Goal: Task Accomplishment & Management: Complete application form

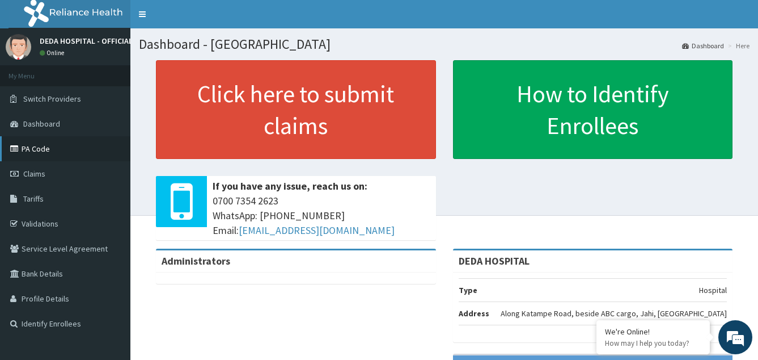
drag, startPoint x: 56, startPoint y: 168, endPoint x: 44, endPoint y: 151, distance: 20.9
click at [45, 178] on span "Claims" at bounding box center [34, 173] width 22 height 10
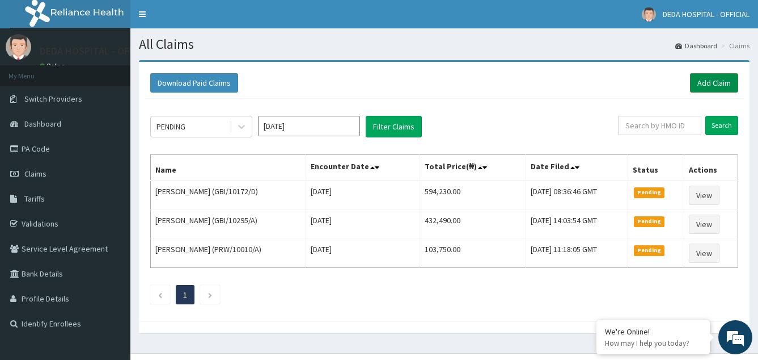
click at [717, 78] on link "Add Claim" at bounding box center [714, 82] width 48 height 19
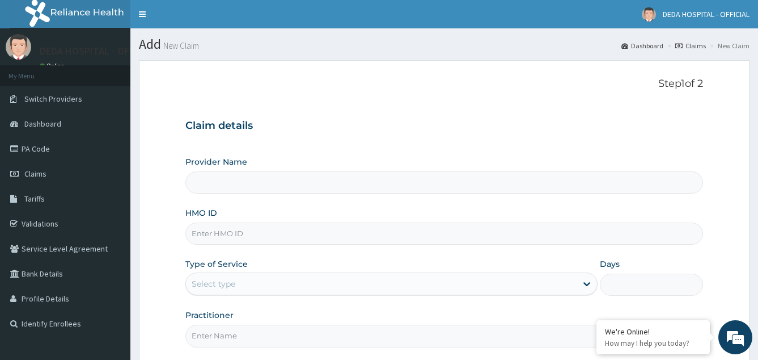
type input "DEDA HOSPITAL"
click at [205, 226] on input "HMO ID" at bounding box center [444, 233] width 518 height 22
type input "LEF/10031/D"
click at [223, 278] on div "Select type" at bounding box center [214, 283] width 44 height 11
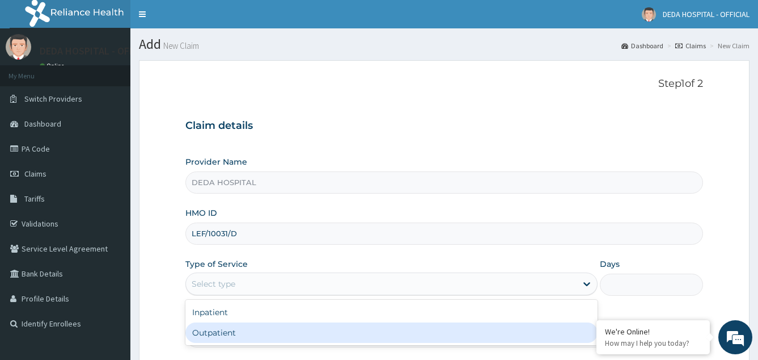
click at [216, 330] on div "Outpatient" at bounding box center [391, 332] width 413 height 20
type input "1"
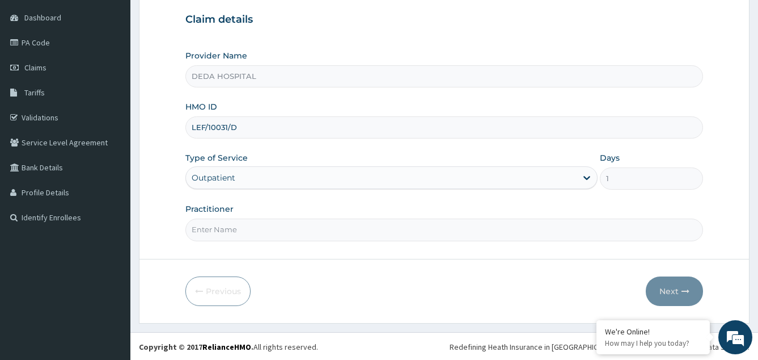
scroll to position [107, 0]
click at [499, 206] on div "Practitioner" at bounding box center [444, 220] width 518 height 37
click at [221, 229] on input "Practitioner" at bounding box center [444, 228] width 518 height 22
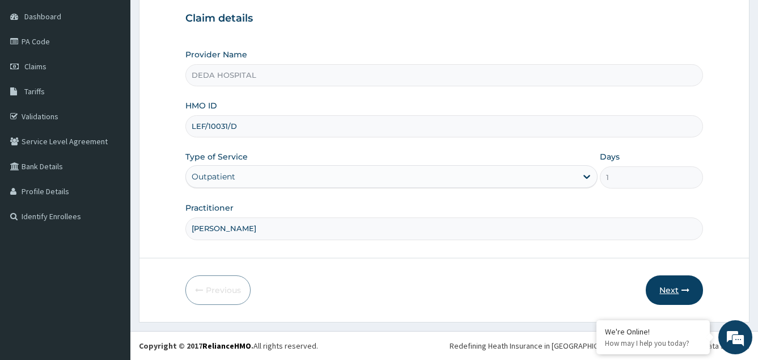
type input "DR. JOSEPH"
click at [663, 297] on button "Next" at bounding box center [674, 289] width 57 height 29
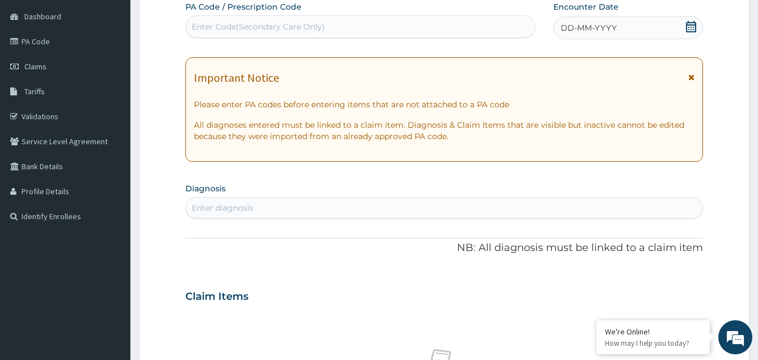
click at [201, 23] on div "Enter Code(Secondary Care Only)" at bounding box center [258, 26] width 133 height 11
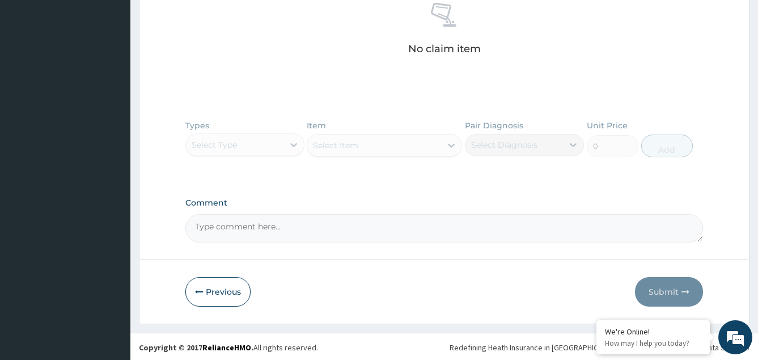
scroll to position [455, 0]
type input "P"
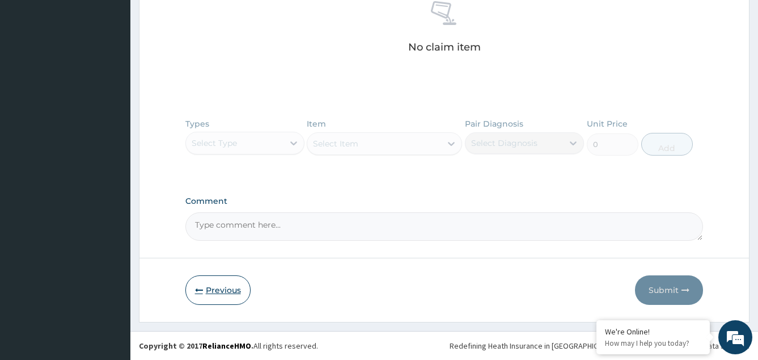
click at [216, 291] on button "Previous" at bounding box center [217, 289] width 65 height 29
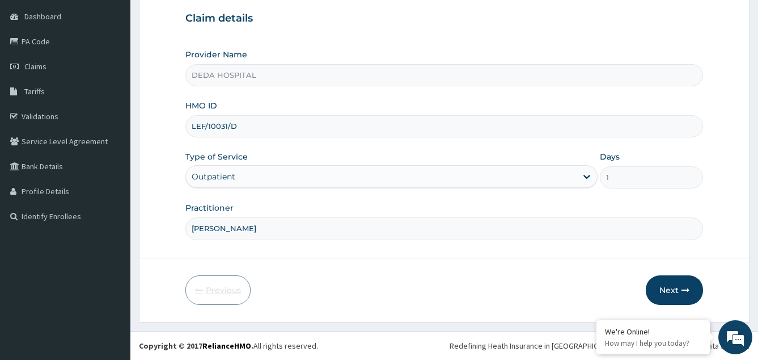
scroll to position [107, 0]
drag, startPoint x: 188, startPoint y: 125, endPoint x: 287, endPoint y: 125, distance: 98.7
click at [287, 125] on input "LEF/10031/D" at bounding box center [444, 126] width 518 height 22
click at [651, 277] on div "Next" at bounding box center [674, 289] width 57 height 29
click at [657, 279] on button "Next" at bounding box center [674, 289] width 57 height 29
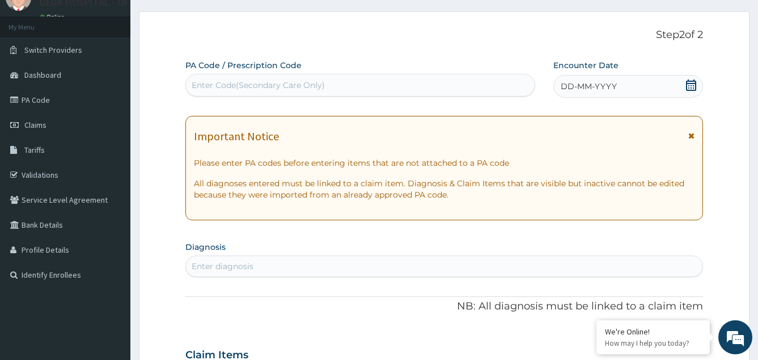
scroll to position [0, 0]
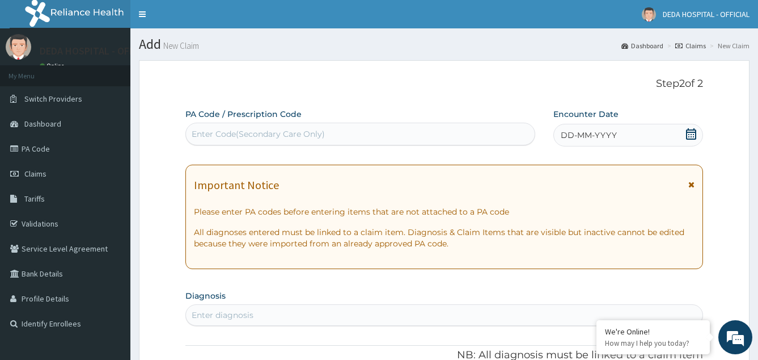
click at [219, 133] on div "Enter Code(Secondary Care Only)" at bounding box center [258, 133] width 133 height 11
paste input "PA/FC9414"
type input "PA/FC9414"
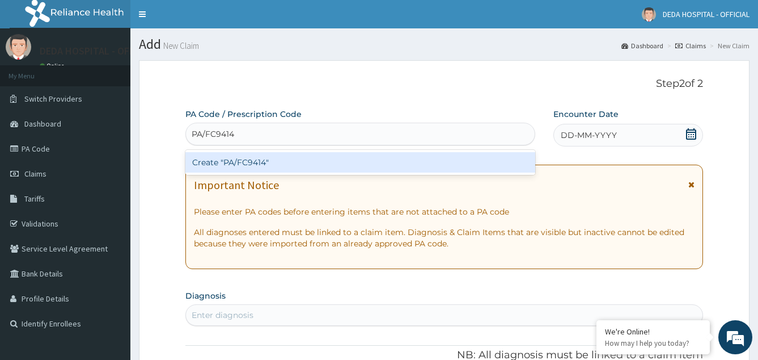
click at [249, 155] on div "Create "PA/FC9414"" at bounding box center [360, 162] width 350 height 20
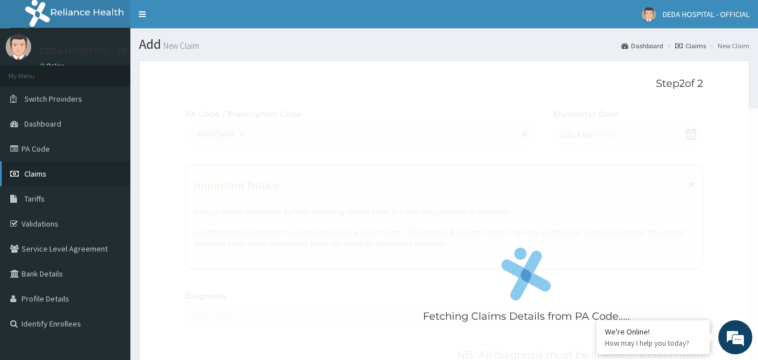
scroll to position [292, 0]
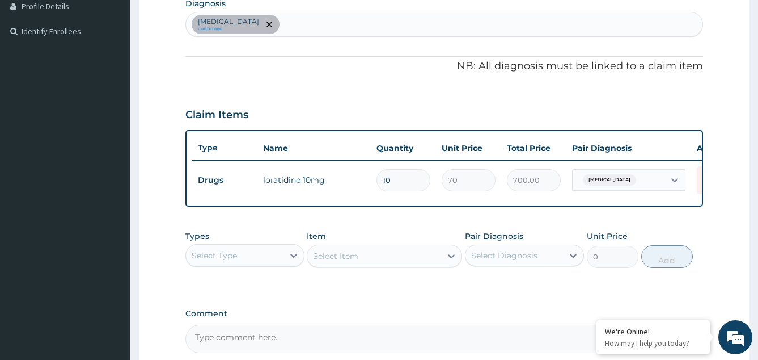
click at [725, 273] on form "Step 2 of 2 PA Code / Prescription Code PA/FC9414 Encounter Date 02-08-2025 Imp…" at bounding box center [444, 101] width 611 height 666
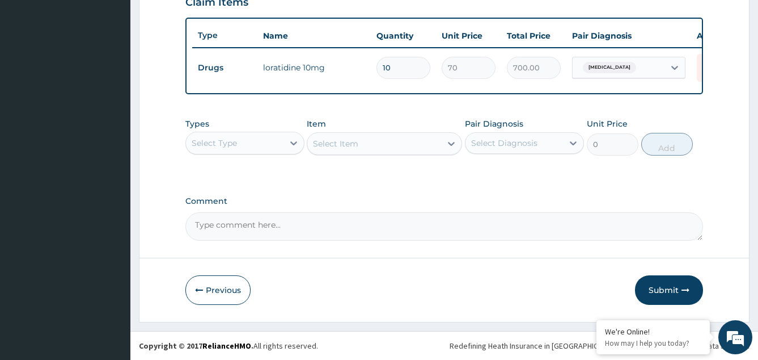
scroll to position [413, 0]
click at [683, 284] on button "Submit" at bounding box center [669, 289] width 68 height 29
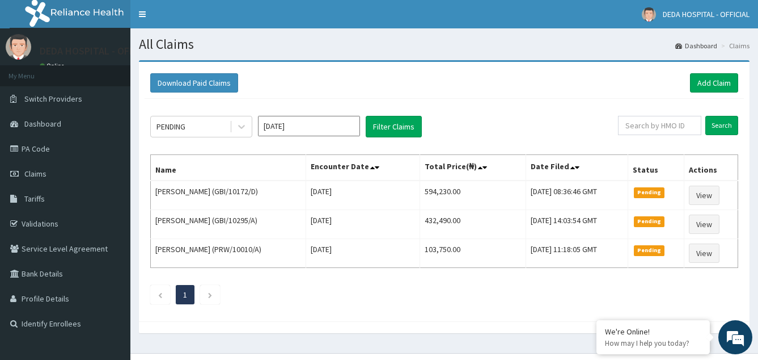
scroll to position [22, 0]
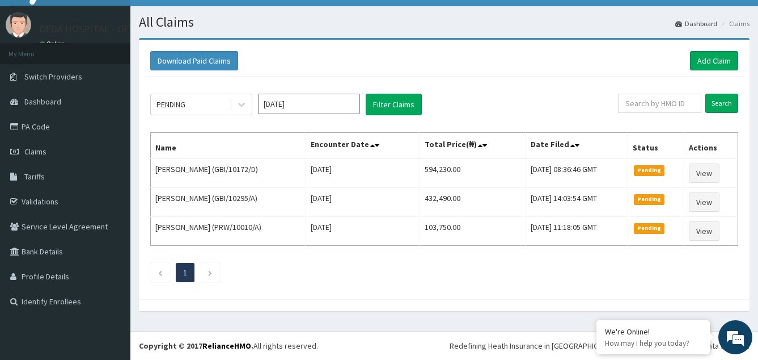
click at [478, 302] on div at bounding box center [444, 305] width 611 height 12
click at [349, 288] on div "PENDING [DATE] Filter Claims Search Name Encounter Date Total Price(₦) Date Fil…" at bounding box center [445, 185] width 600 height 217
click at [720, 57] on link "Add Claim" at bounding box center [714, 60] width 48 height 19
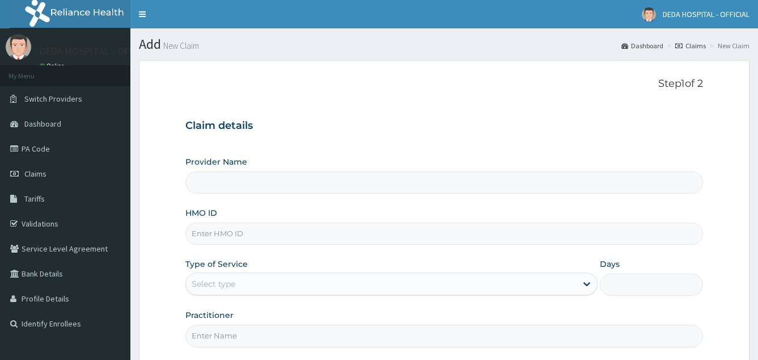
type input "DEDA HOSPITAL"
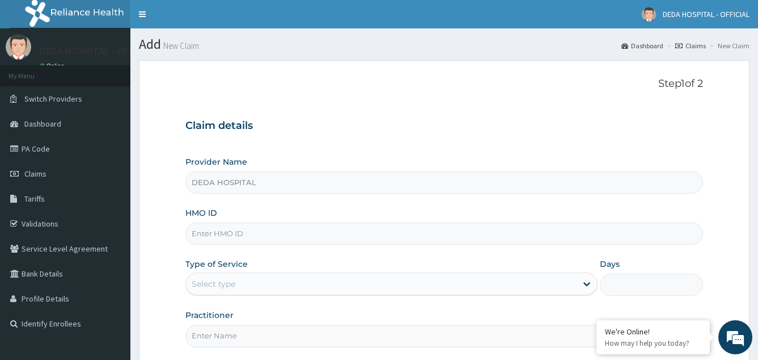
click at [196, 233] on input "HMO ID" at bounding box center [444, 233] width 518 height 22
click at [214, 234] on input "HMO ID" at bounding box center [444, 233] width 518 height 22
drag, startPoint x: 191, startPoint y: 227, endPoint x: 243, endPoint y: 235, distance: 52.9
click at [243, 235] on input "GBI/10279/B" at bounding box center [444, 233] width 518 height 22
type input "GBI/10279/B"
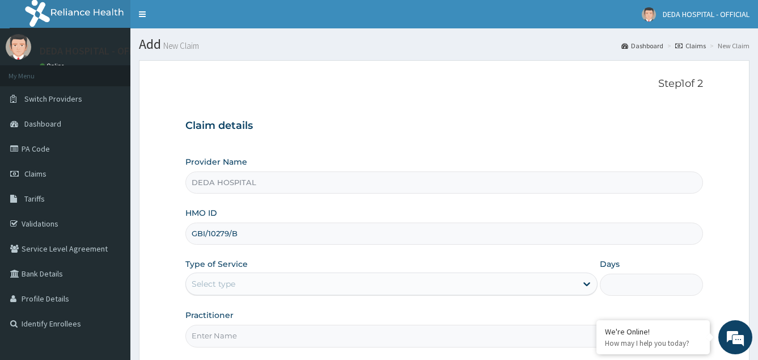
drag, startPoint x: 233, startPoint y: 277, endPoint x: 227, endPoint y: 295, distance: 18.9
click at [231, 281] on div "Select type" at bounding box center [381, 284] width 391 height 18
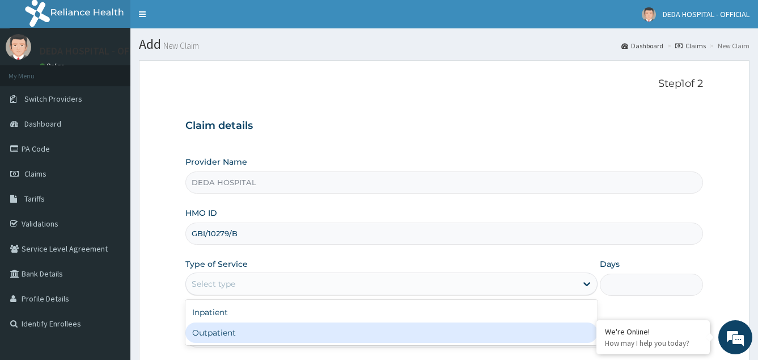
click at [214, 331] on div "Outpatient" at bounding box center [391, 332] width 413 height 20
type input "1"
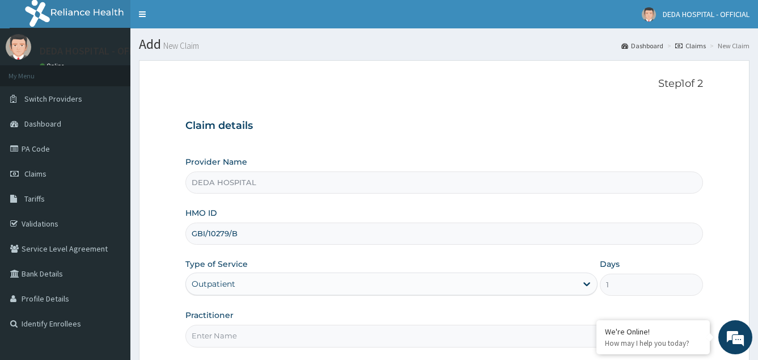
click at [218, 337] on input "Practitioner" at bounding box center [444, 335] width 518 height 22
click at [234, 339] on input "Practitioner" at bounding box center [444, 335] width 518 height 22
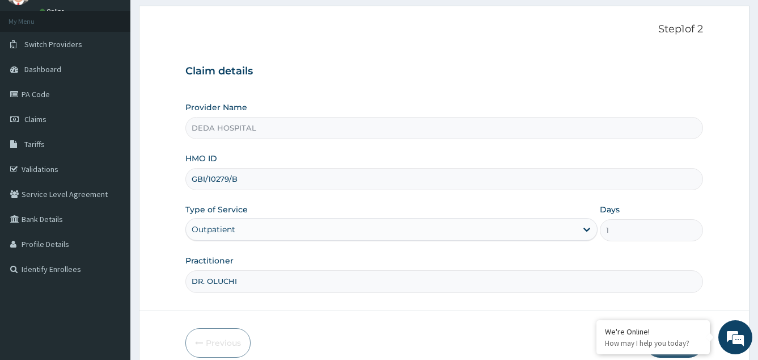
scroll to position [107, 0]
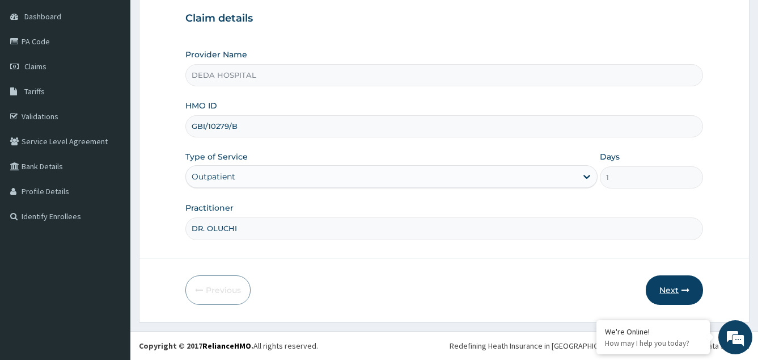
type input "DR. OLUCHI"
click at [676, 286] on button "Next" at bounding box center [674, 289] width 57 height 29
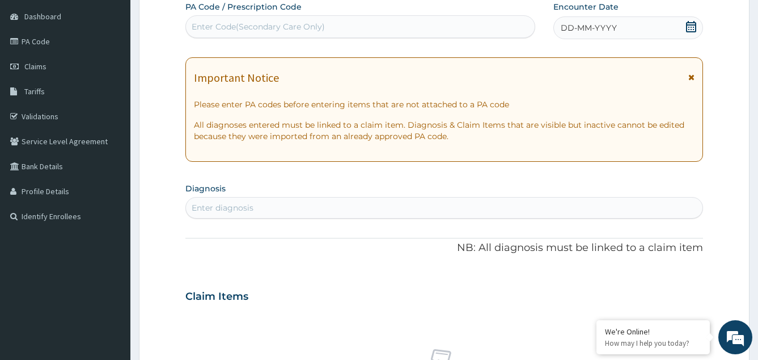
click at [214, 25] on div "Enter Code(Secondary Care Only)" at bounding box center [258, 26] width 133 height 11
paste input "PA/3018EE"
type input "PA/3018EE"
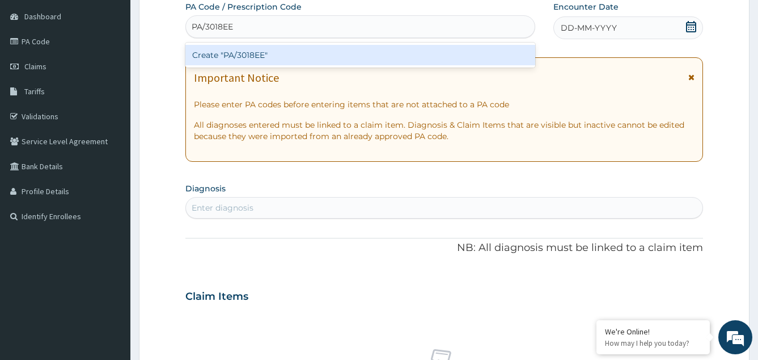
click at [241, 51] on div "Create "PA/3018EE"" at bounding box center [360, 55] width 350 height 20
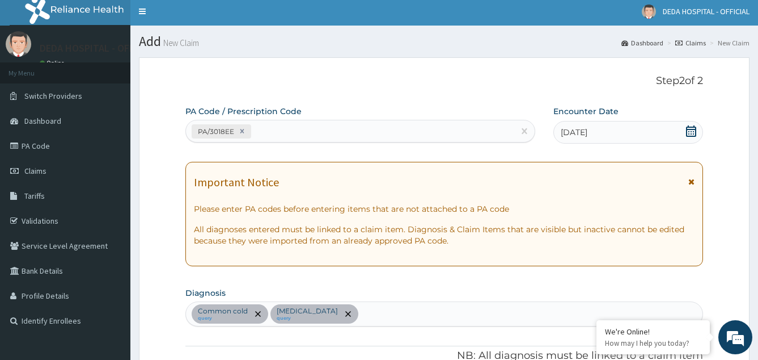
scroll to position [0, 0]
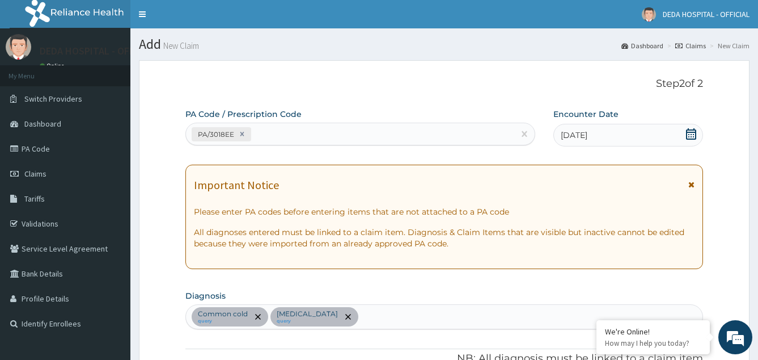
click at [276, 136] on div "PA/3018EE" at bounding box center [350, 134] width 328 height 19
paste input "PA/DF11D5"
type input "PA/DF11D5"
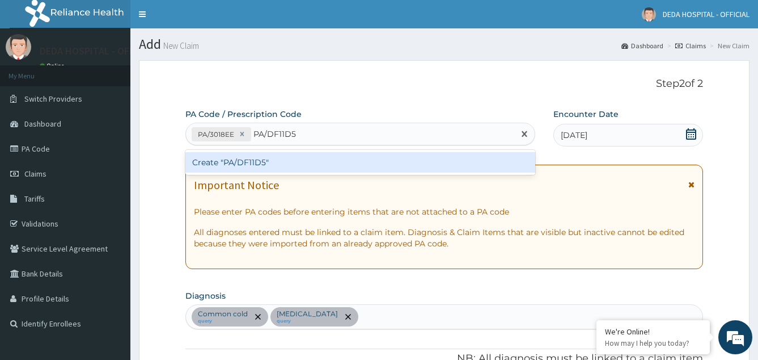
click at [264, 166] on div "Create "PA/DF11D5"" at bounding box center [360, 162] width 350 height 20
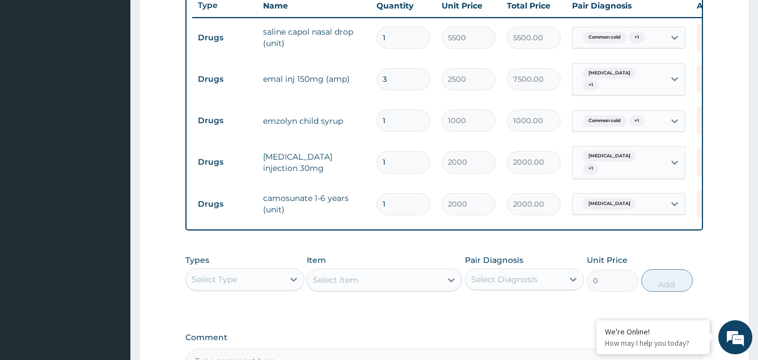
scroll to position [562, 0]
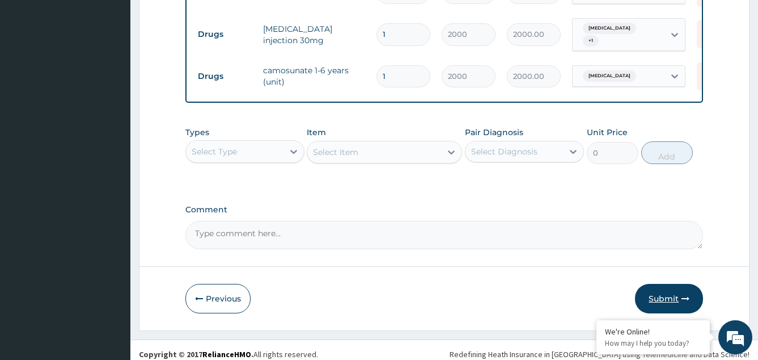
click at [665, 295] on button "Submit" at bounding box center [669, 298] width 68 height 29
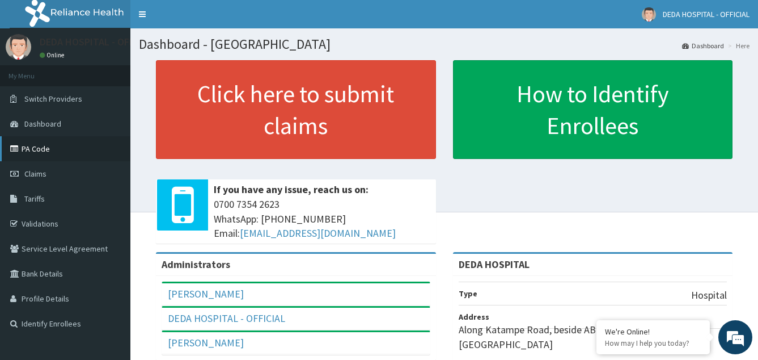
click at [55, 152] on link "PA Code" at bounding box center [65, 148] width 130 height 25
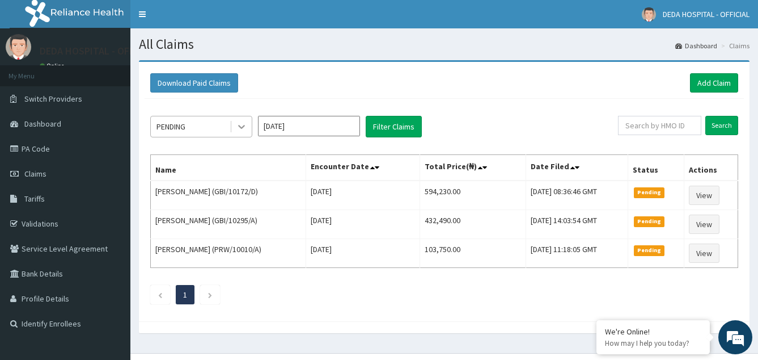
click at [237, 132] on icon at bounding box center [241, 126] width 11 height 11
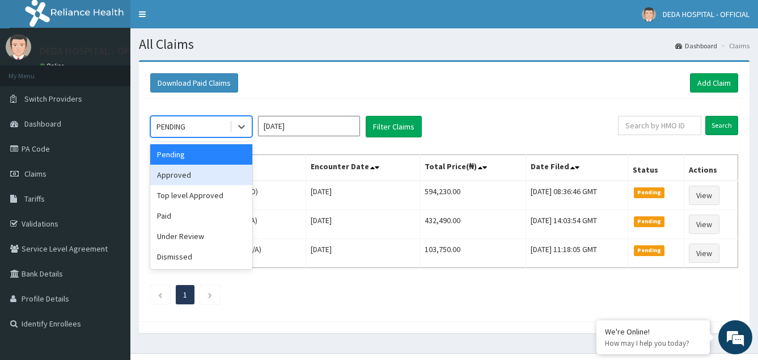
click at [202, 175] on div "Approved" at bounding box center [201, 174] width 102 height 20
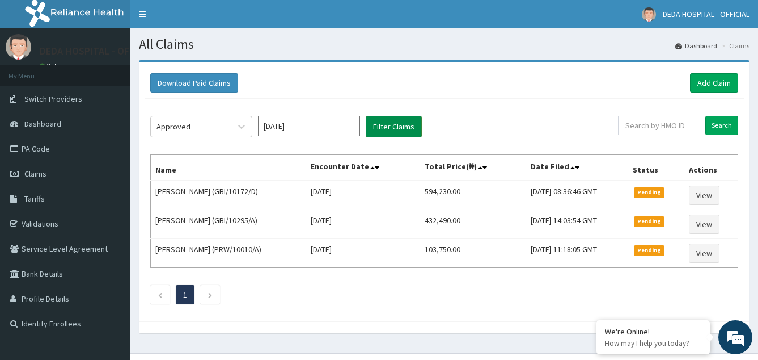
click at [381, 128] on button "Filter Claims" at bounding box center [394, 127] width 56 height 22
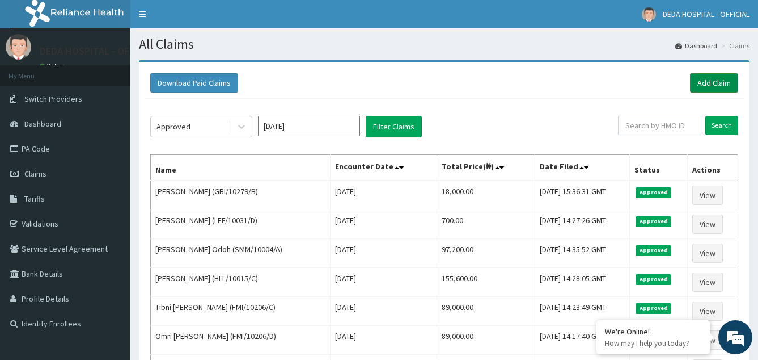
click at [718, 83] on link "Add Claim" at bounding box center [714, 82] width 48 height 19
